Goal: Browse casually: Explore the website without a specific task or goal

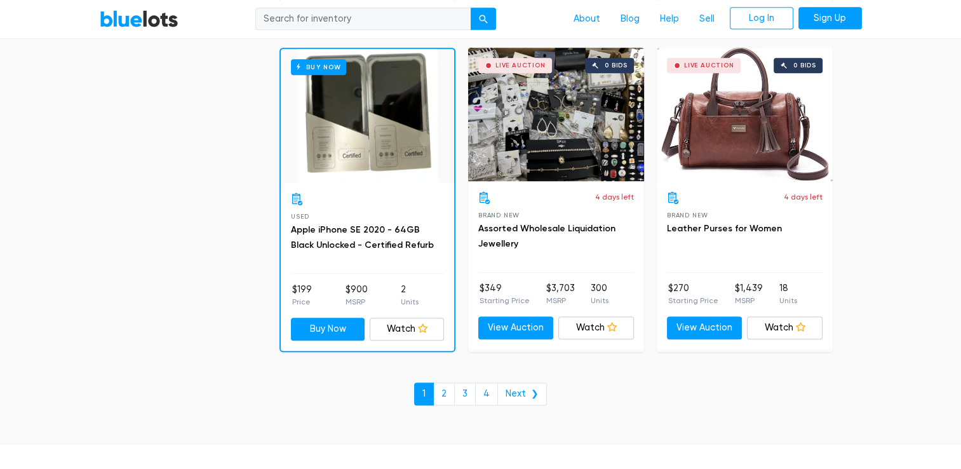
scroll to position [5481, 0]
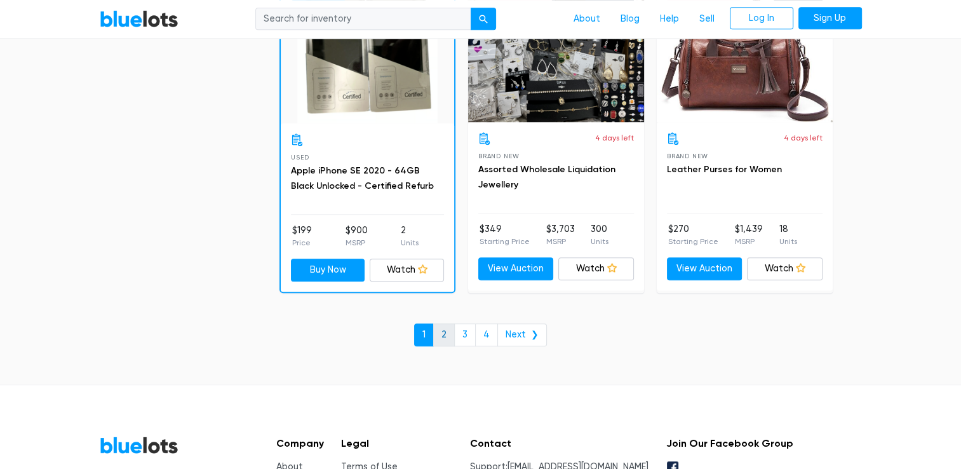
click at [445, 327] on link "2" at bounding box center [444, 334] width 22 height 23
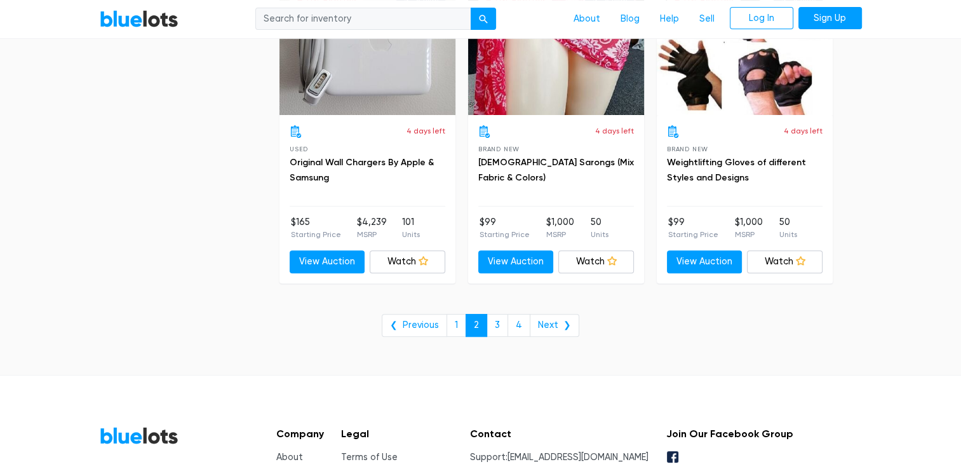
scroll to position [5225, 0]
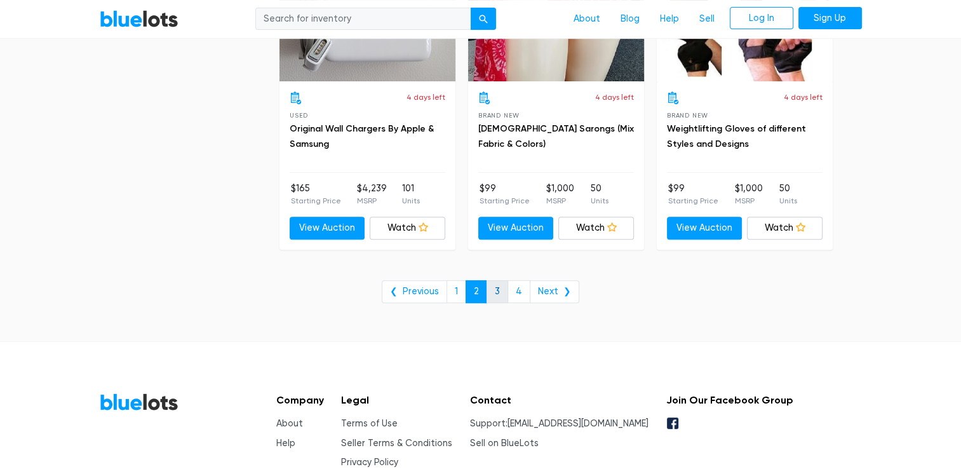
click at [499, 285] on link "3" at bounding box center [498, 291] width 22 height 23
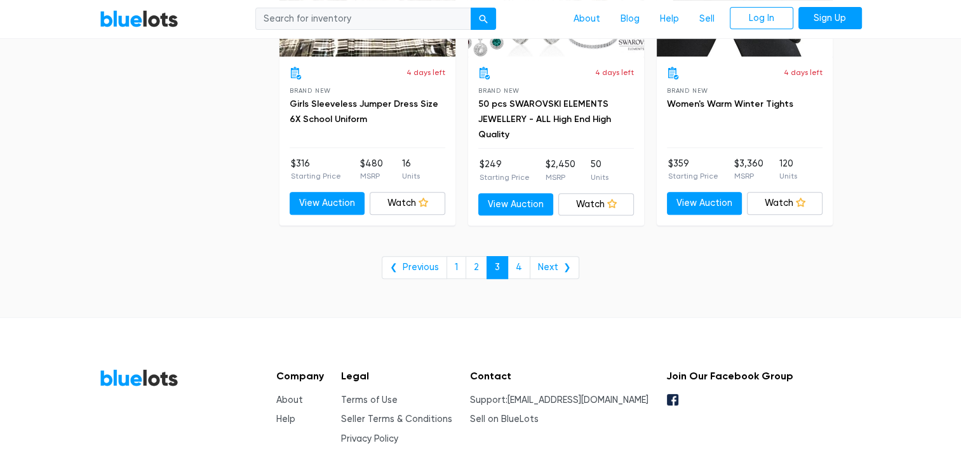
scroll to position [5286, 0]
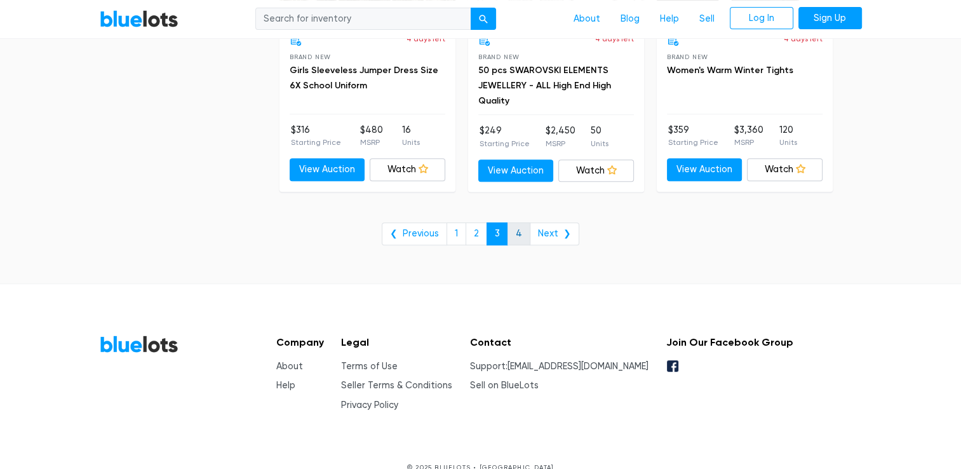
click at [523, 225] on link "4" at bounding box center [519, 233] width 23 height 23
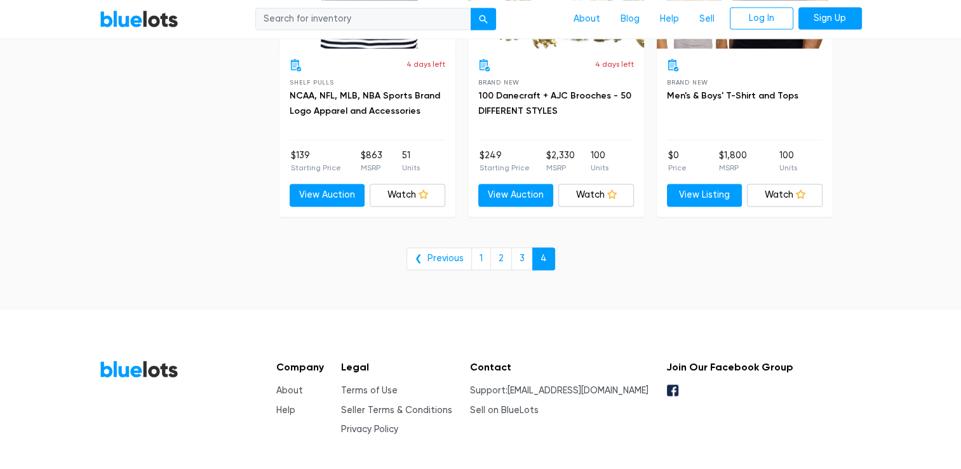
scroll to position [1830, 0]
